Goal: Find specific page/section

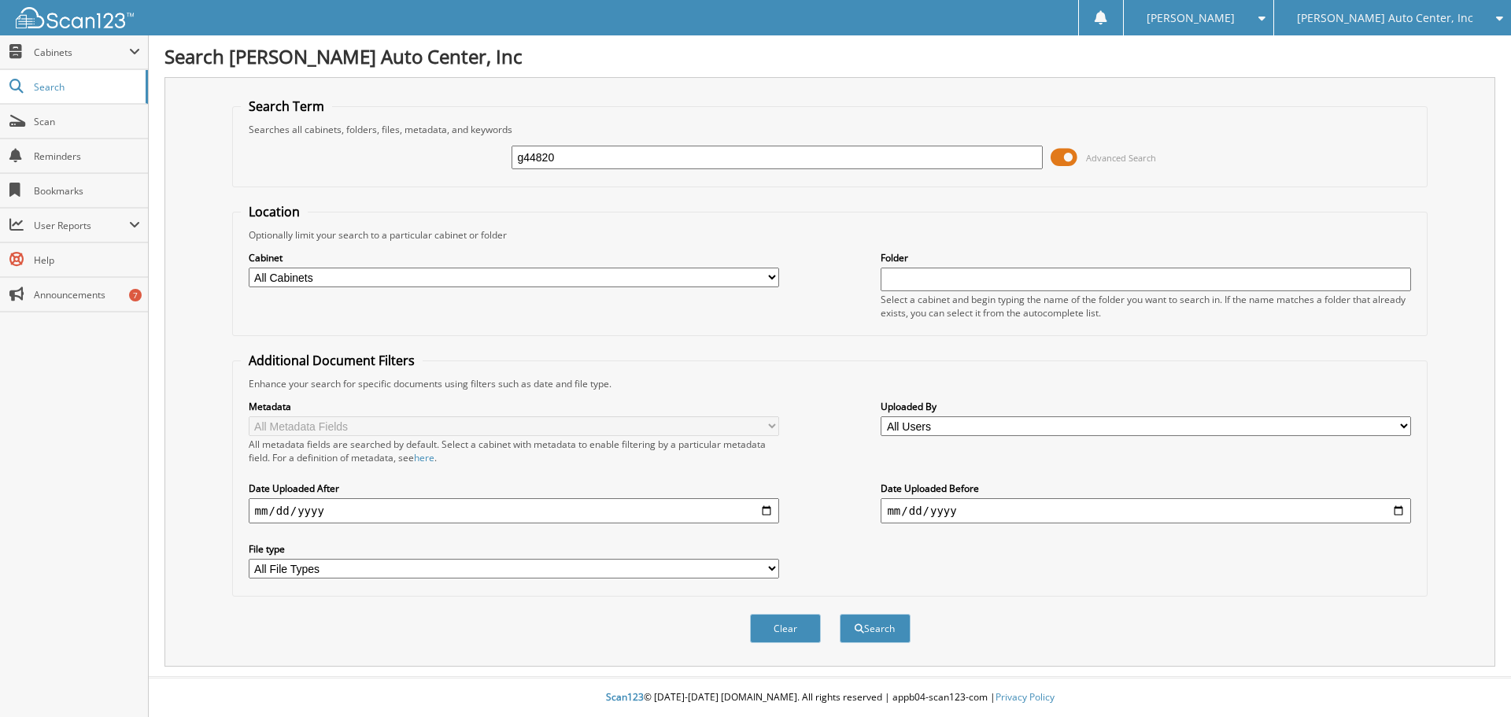
type input "g44820"
click at [840, 614] on button "Search" at bounding box center [875, 628] width 71 height 29
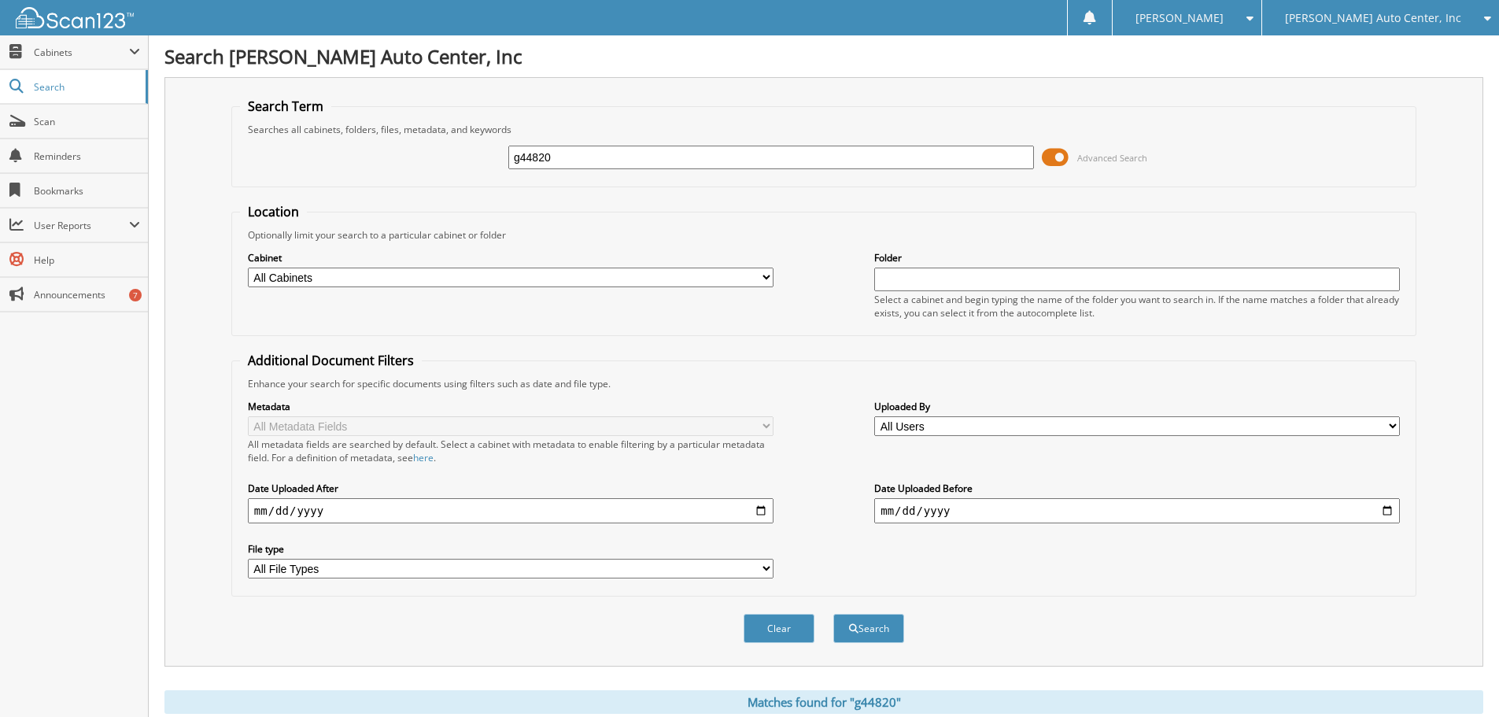
click at [1053, 154] on span at bounding box center [1055, 158] width 27 height 24
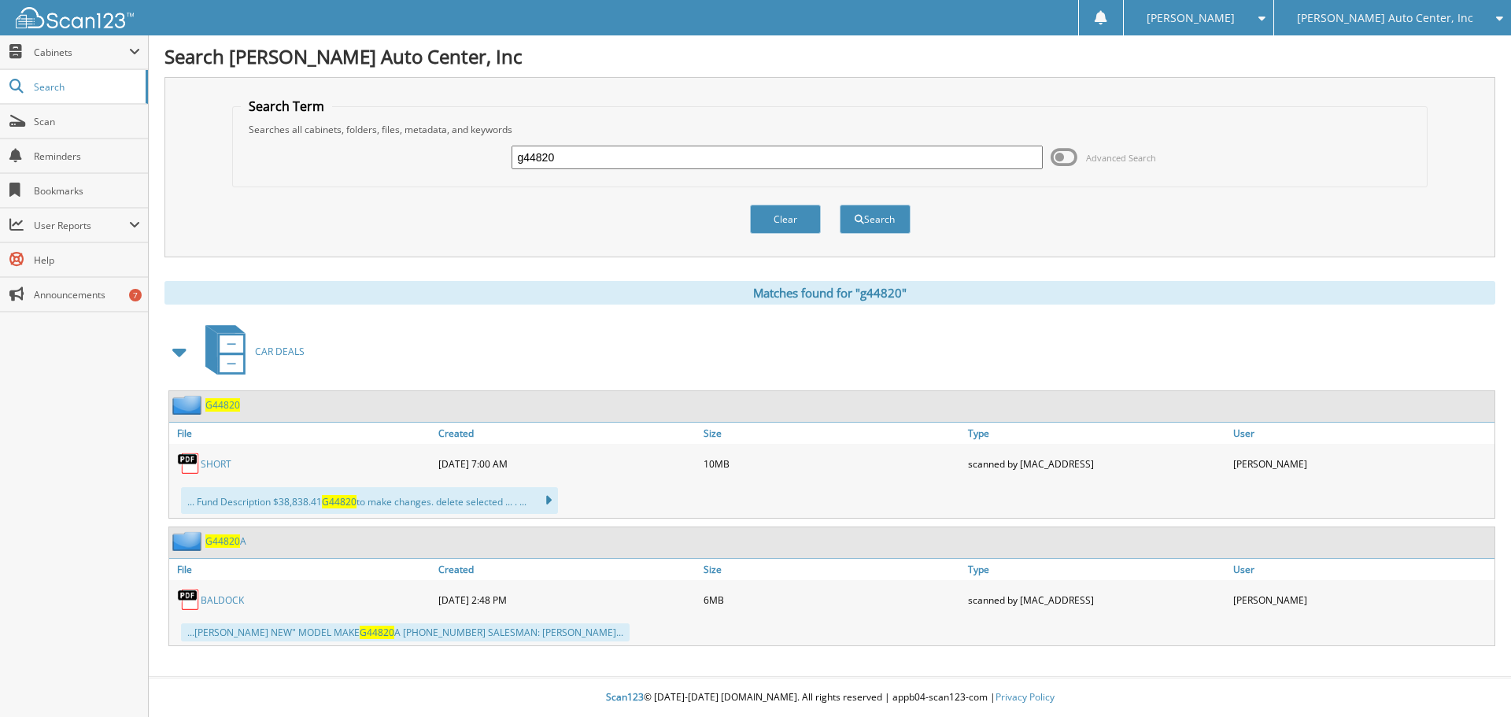
click at [227, 408] on span "G44820" at bounding box center [222, 404] width 35 height 13
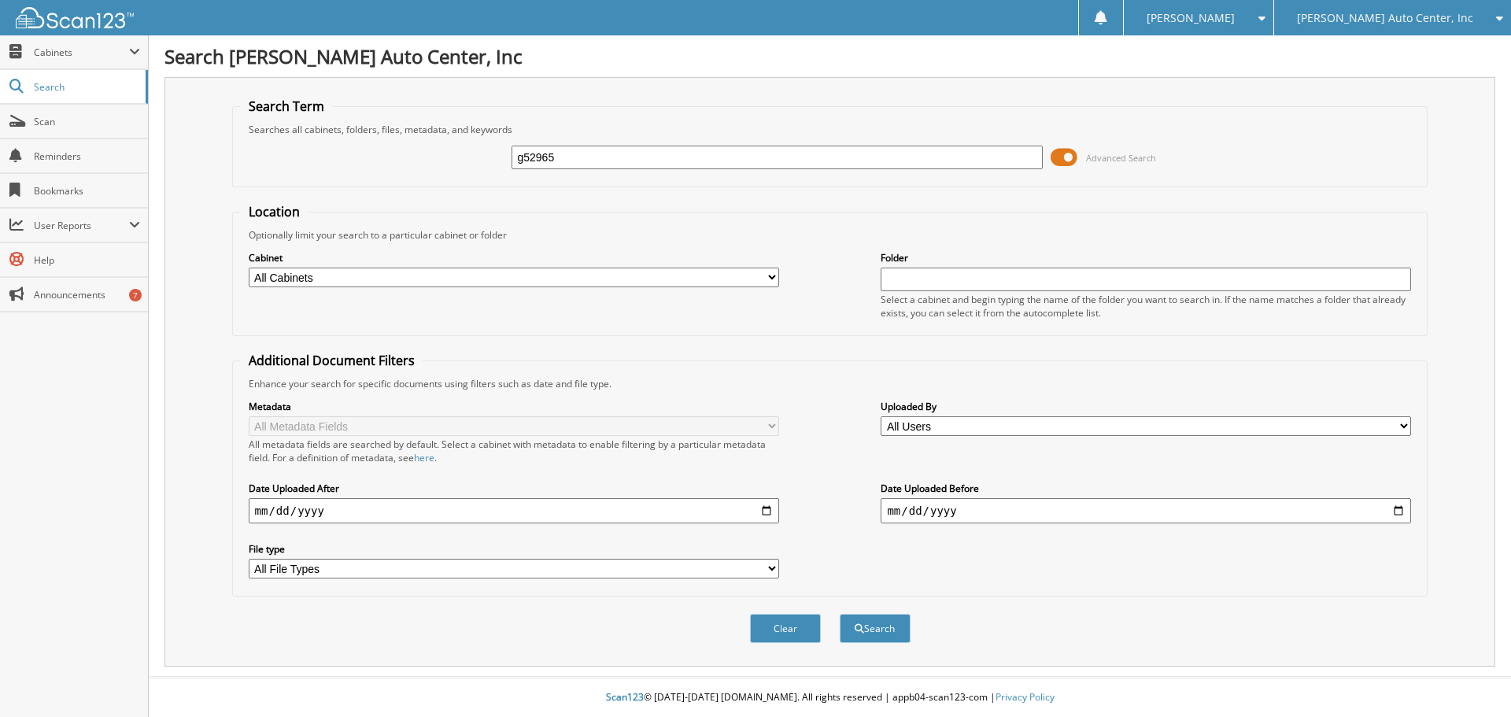
type input "g52965"
click at [840, 614] on button "Search" at bounding box center [875, 628] width 71 height 29
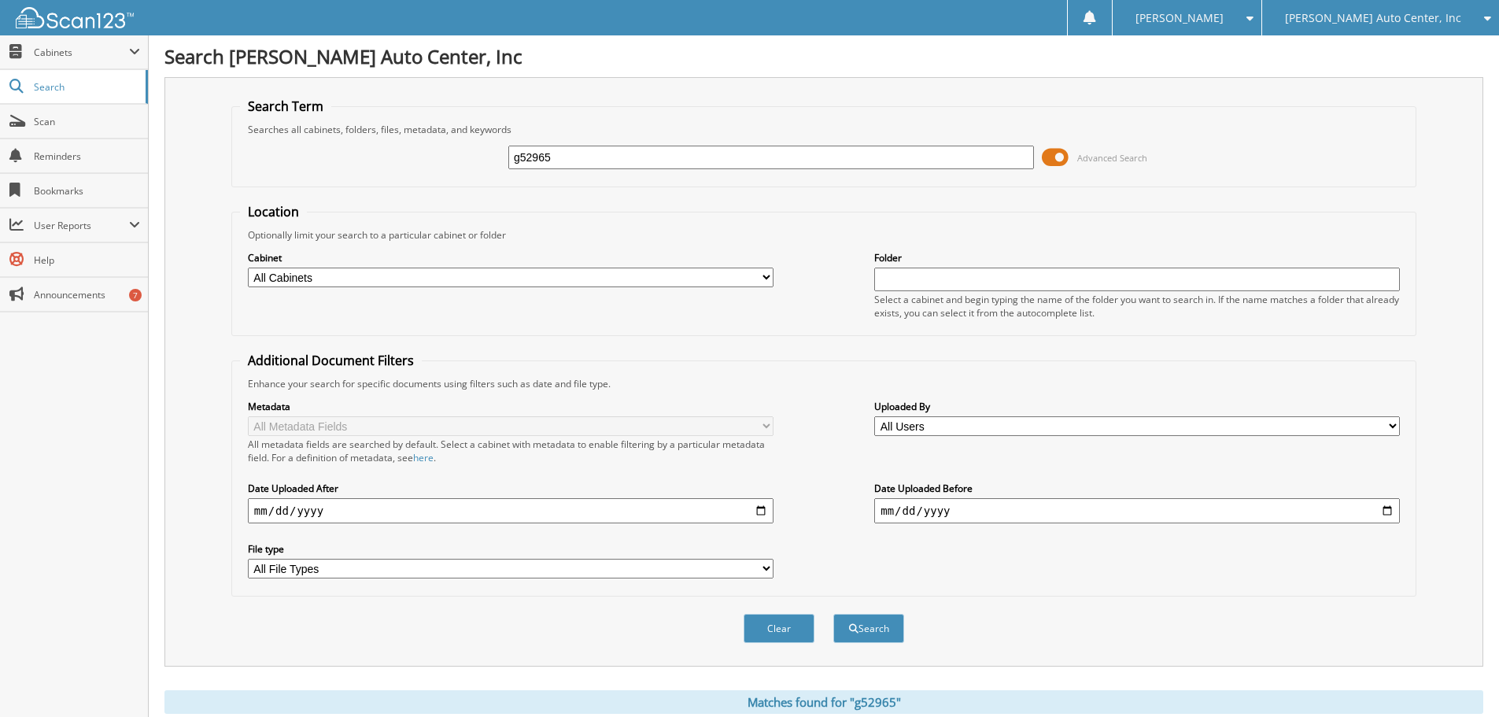
click at [1063, 157] on span at bounding box center [1055, 158] width 27 height 24
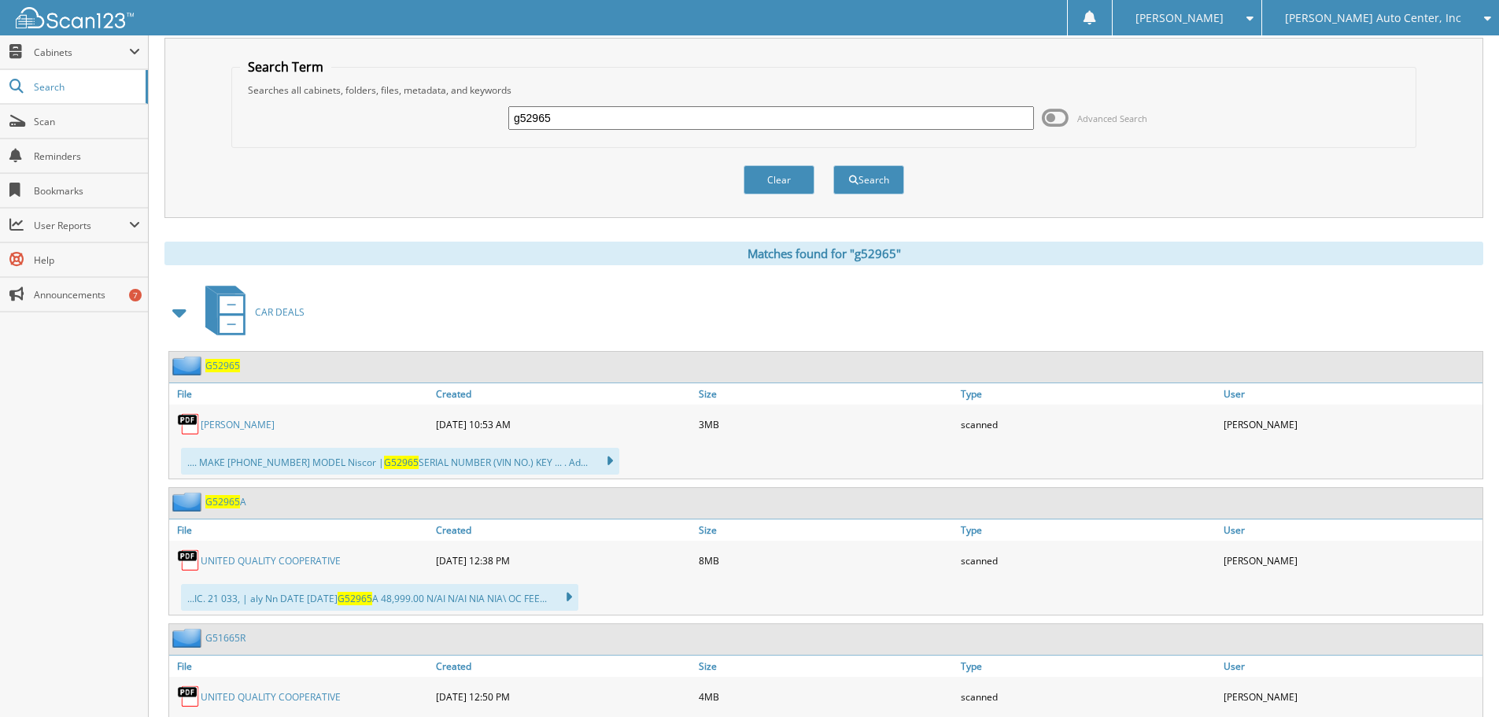
scroll to position [79, 0]
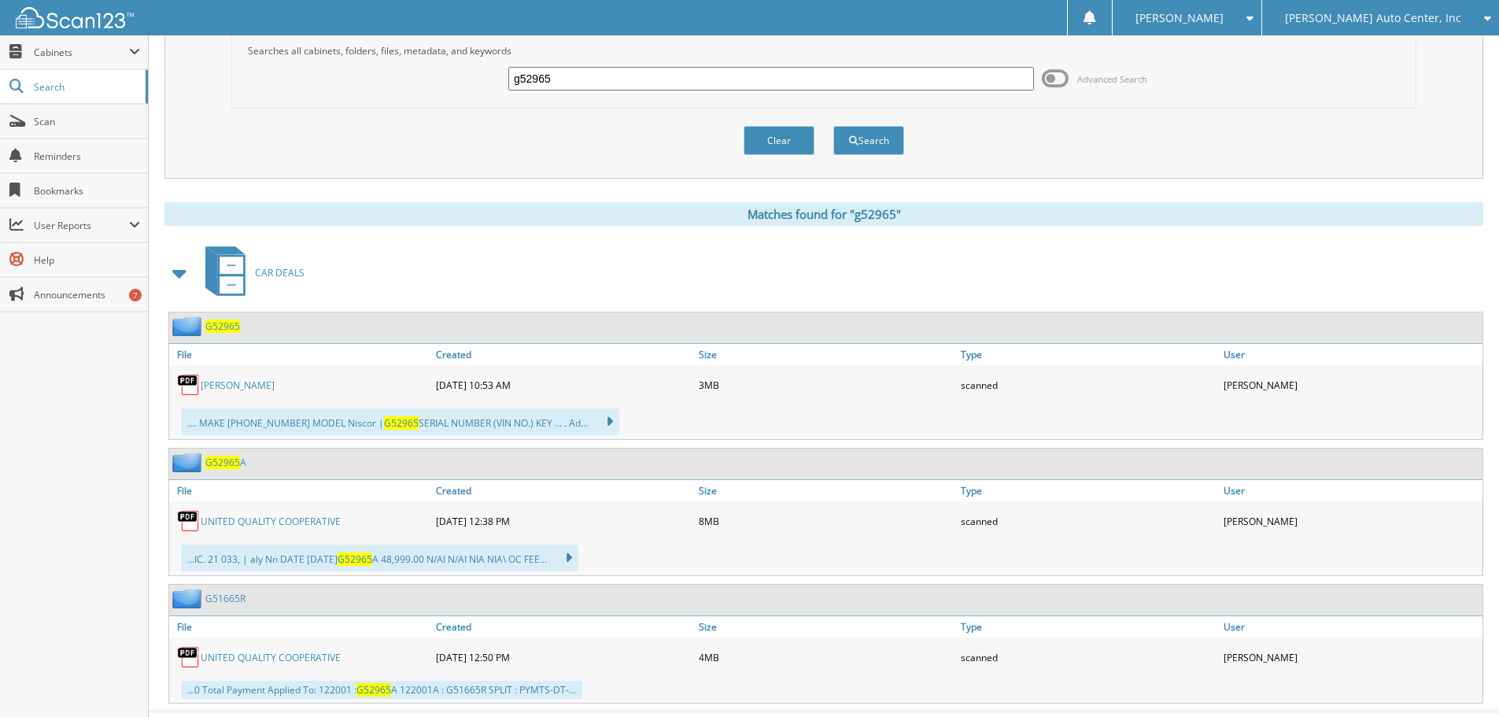
click at [223, 387] on link "SWANSON" at bounding box center [238, 385] width 74 height 13
